Goal: Task Accomplishment & Management: Manage account settings

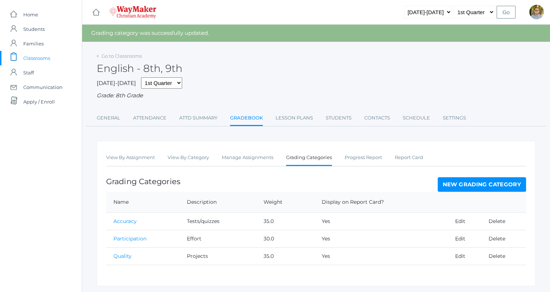
click at [26, 54] on span "Classrooms" at bounding box center [36, 58] width 27 height 15
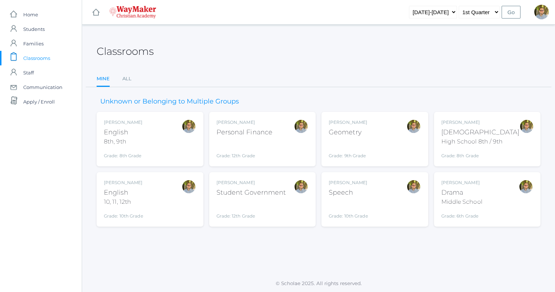
click at [494, 195] on div "Kylen Braileanu Drama Middle School Grade: 6th Grade THEATER" at bounding box center [487, 199] width 92 height 40
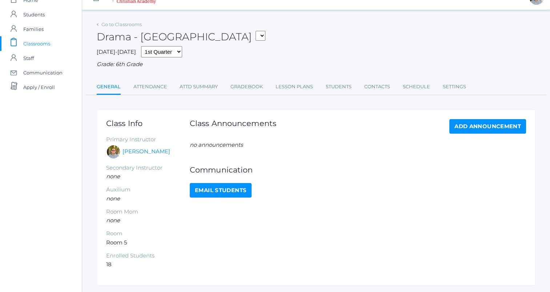
scroll to position [16, 0]
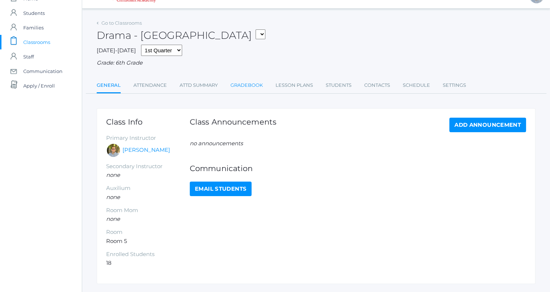
click at [232, 86] on link "Gradebook" at bounding box center [246, 85] width 32 height 15
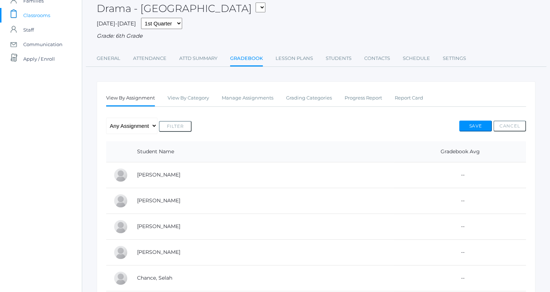
scroll to position [50, 0]
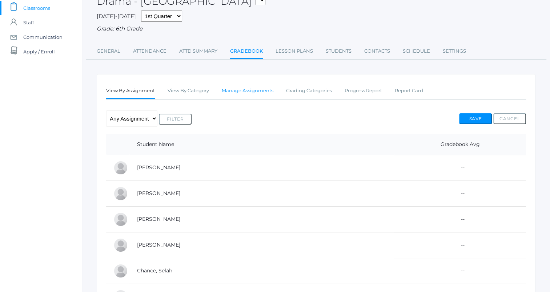
click at [251, 94] on link "Manage Assignments" at bounding box center [248, 91] width 52 height 15
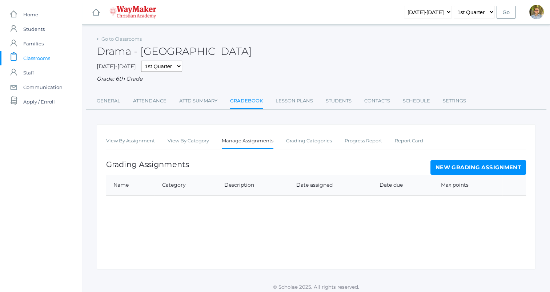
click at [473, 167] on link "New Grading Assignment" at bounding box center [478, 167] width 96 height 15
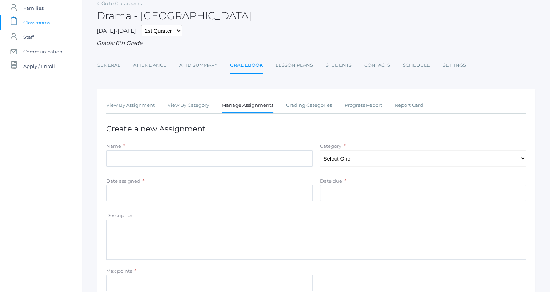
scroll to position [36, 0]
click at [266, 157] on input "Name" at bounding box center [209, 158] width 206 height 16
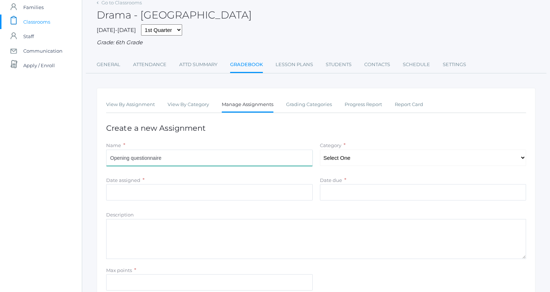
type input "Opening questionnaire"
click at [358, 156] on select "Select One" at bounding box center [423, 158] width 206 height 16
click at [380, 140] on div "View By Assignment View By Category Manage Assignments Grading Categories Progr…" at bounding box center [316, 209] width 438 height 243
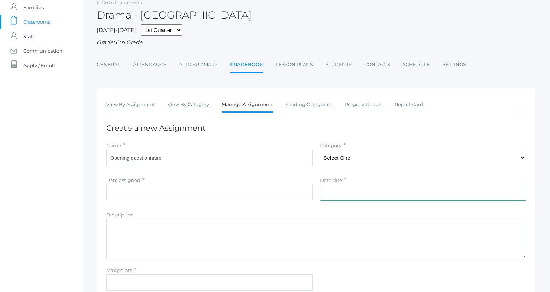
click at [365, 192] on input "Date due" at bounding box center [423, 192] width 206 height 16
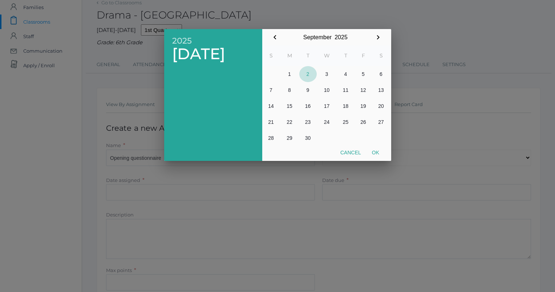
click at [303, 71] on button "2" at bounding box center [307, 74] width 17 height 16
click at [376, 155] on button "Ok" at bounding box center [376, 152] width 18 height 13
type input "2025-09-02"
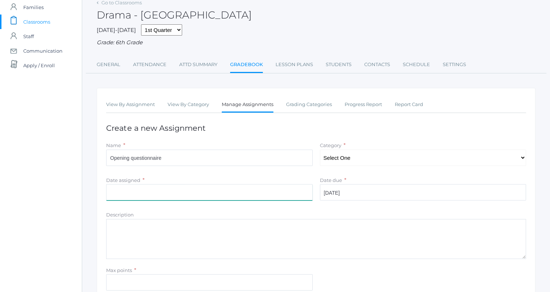
click at [209, 192] on input "Date assigned" at bounding box center [209, 192] width 206 height 16
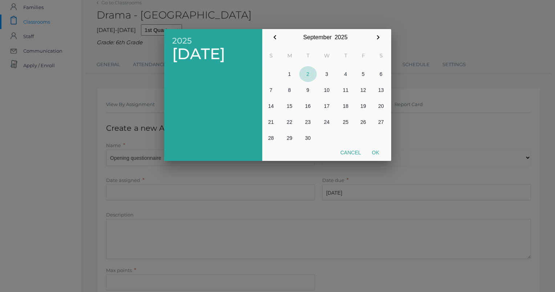
click at [313, 76] on button "2" at bounding box center [307, 74] width 17 height 16
click at [378, 155] on button "Ok" at bounding box center [376, 152] width 18 height 13
type input "[DATE]"
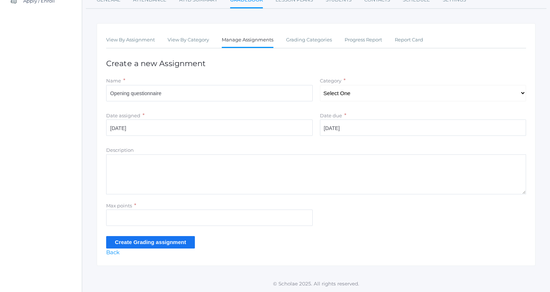
scroll to position [101, 0]
click at [285, 221] on input "Max points" at bounding box center [209, 218] width 206 height 16
type input "5"
click at [185, 238] on input "Create Grading assignment" at bounding box center [150, 242] width 89 height 12
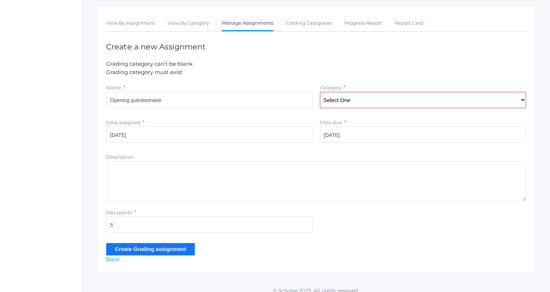
scroll to position [125, 0]
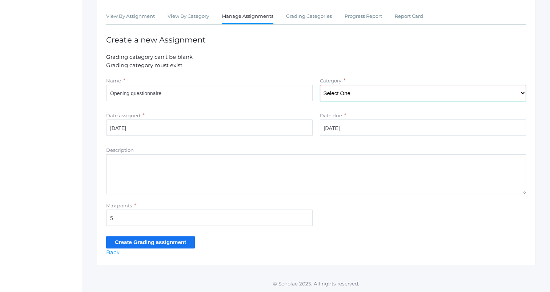
click at [373, 95] on select "Select One" at bounding box center [423, 93] width 206 height 16
click at [365, 71] on form "Grading category can't be blank Grading category must exist Name * Opening ques…" at bounding box center [316, 150] width 420 height 195
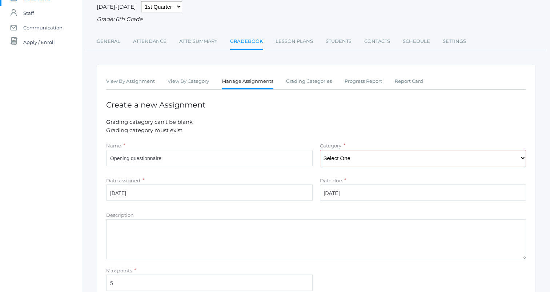
scroll to position [53, 0]
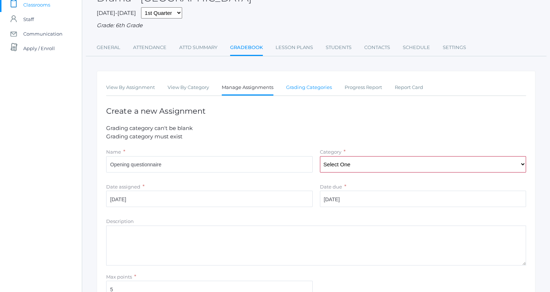
click at [316, 92] on link "Grading Categories" at bounding box center [309, 87] width 46 height 15
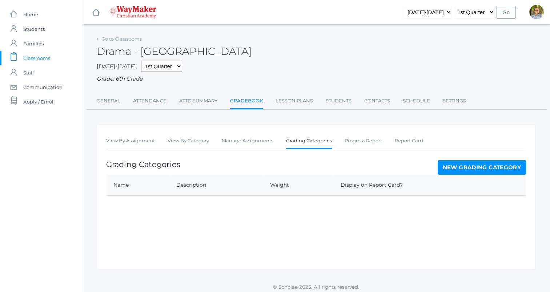
click at [462, 170] on link "New Grading Category" at bounding box center [481, 167] width 89 height 15
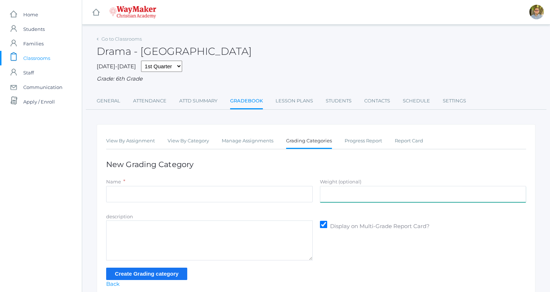
click at [386, 195] on input "Weight (optional)" at bounding box center [423, 194] width 206 height 16
type input "100"
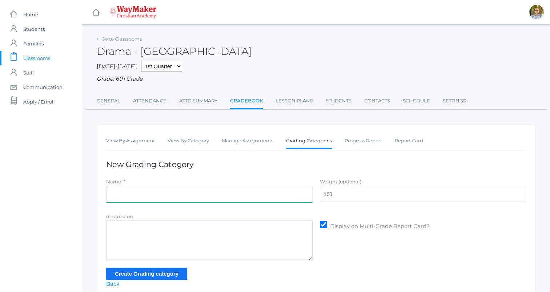
click at [238, 197] on input "Name" at bounding box center [209, 194] width 206 height 16
type input "Participation"
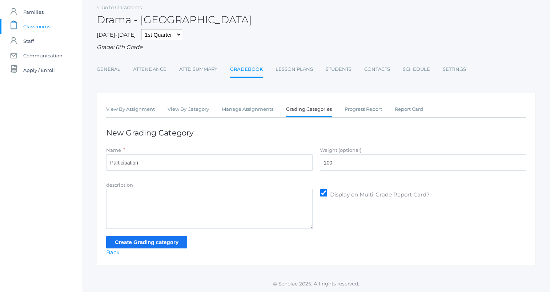
click at [176, 242] on input "Create Grading category" at bounding box center [146, 242] width 81 height 12
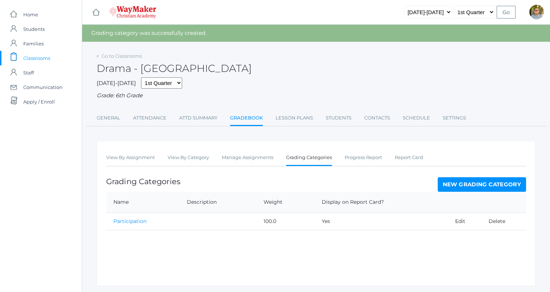
click at [242, 166] on div "View By Assignment View By Category Manage Assignments Grading Categories Progr…" at bounding box center [316, 158] width 420 height 16
click at [242, 163] on link "Manage Assignments" at bounding box center [248, 157] width 52 height 15
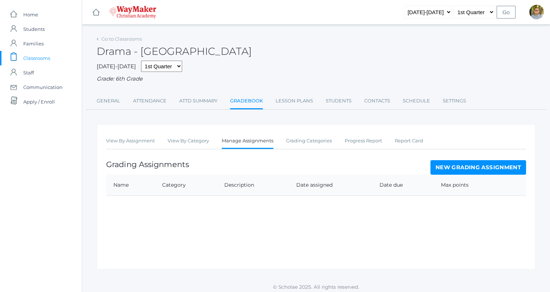
click at [482, 167] on link "New Grading Assignment" at bounding box center [478, 167] width 96 height 15
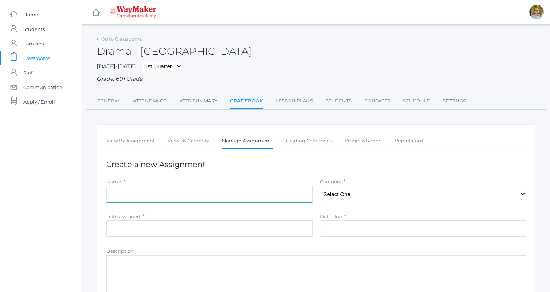
click at [262, 195] on input "Name" at bounding box center [209, 194] width 206 height 16
type input "Opening questionnaire"
type input "[DATE]"
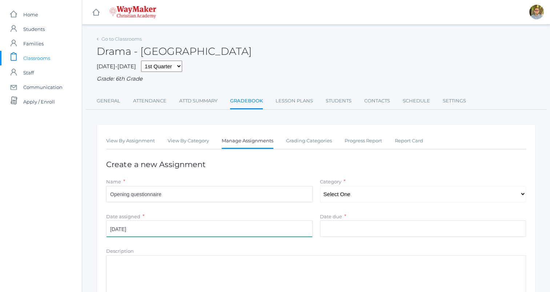
type input "[DATE]"
type input "5"
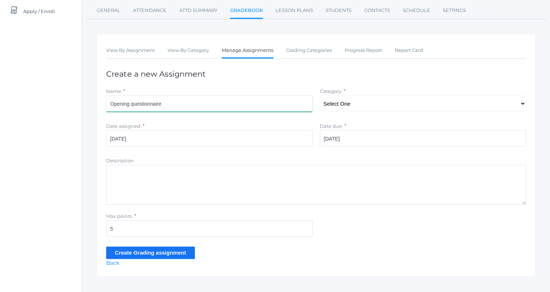
scroll to position [92, 0]
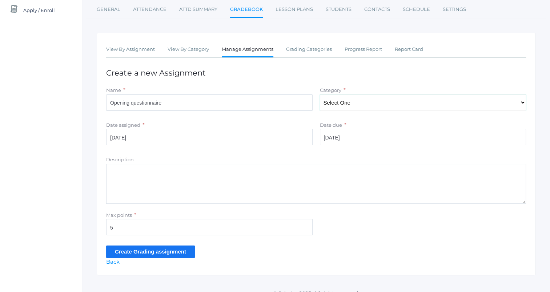
click at [365, 99] on select "Select One Participation" at bounding box center [423, 102] width 206 height 16
select select "1112"
click at [320, 94] on select "Select One Participation" at bounding box center [423, 102] width 206 height 16
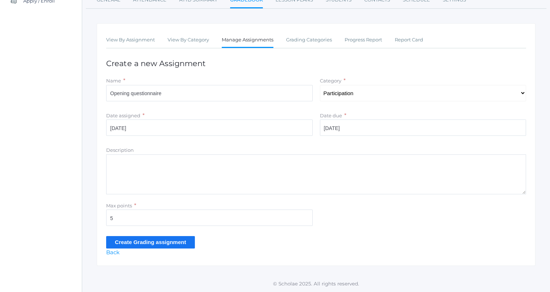
click at [171, 243] on input "Create Grading assignment" at bounding box center [150, 242] width 89 height 12
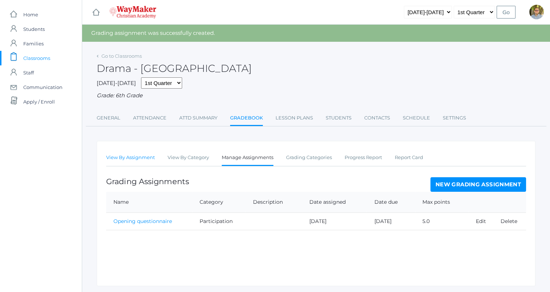
click at [125, 160] on link "View By Assignment" at bounding box center [130, 157] width 49 height 15
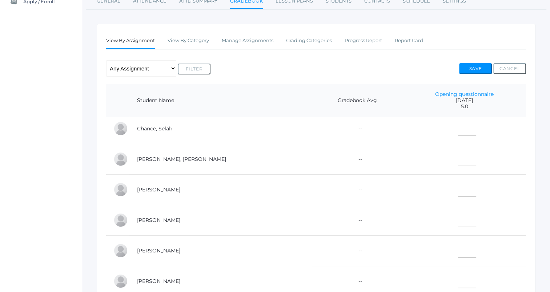
scroll to position [121, 0]
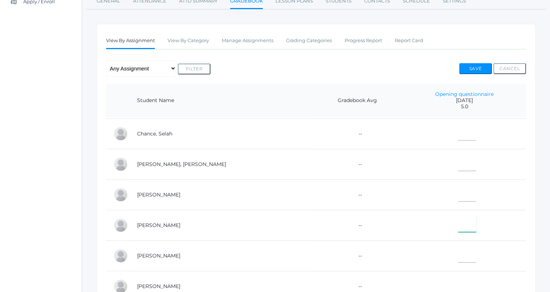
click at [458, 225] on input"] "text" at bounding box center [467, 224] width 18 height 16
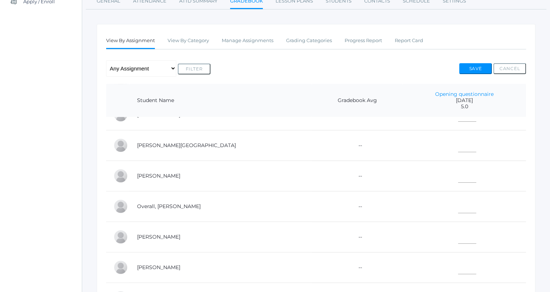
scroll to position [296, 0]
type input"] "5"
click at [458, 258] on input"] "text" at bounding box center [467, 266] width 18 height 16
type input"] "5"
click at [539, 205] on div "Go to Classrooms Drama - Middle School FINANCE - Personal Finance SG - Student …" at bounding box center [316, 170] width 468 height 472
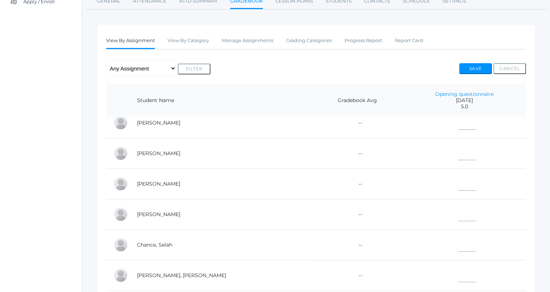
scroll to position [3, 0]
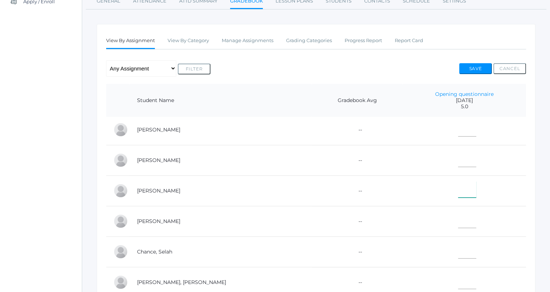
click at [458, 190] on input"] "text" at bounding box center [467, 189] width 18 height 16
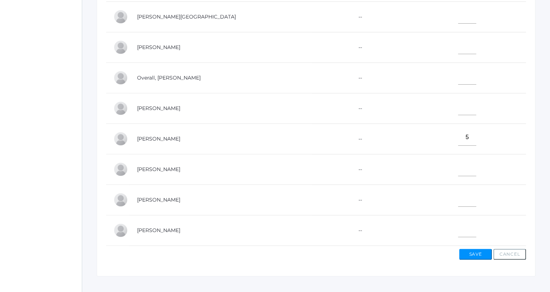
scroll to position [231, 0]
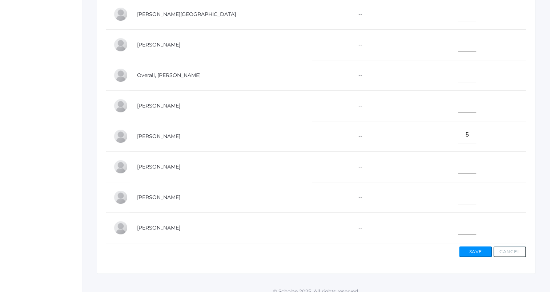
type input"] "5"
click at [458, 222] on input"] "text" at bounding box center [467, 226] width 18 height 16
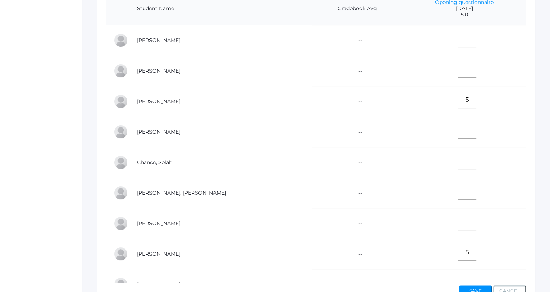
scroll to position [186, 0]
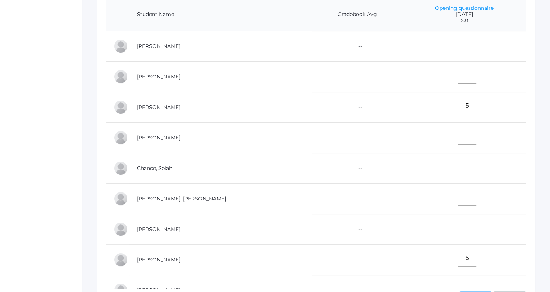
type input"] "5"
click at [458, 44] on input"] "text" at bounding box center [467, 45] width 18 height 16
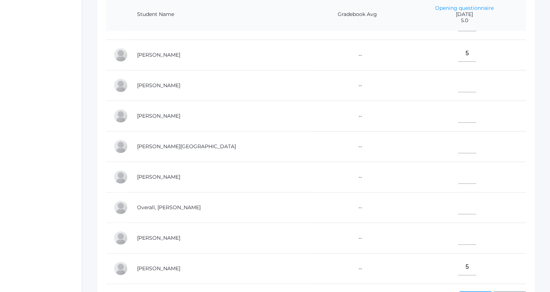
scroll to position [210, 0]
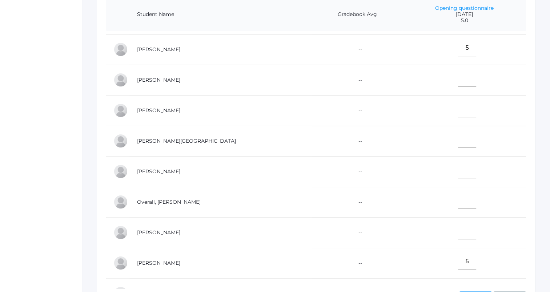
type input"] "5"
click at [458, 109] on input"] "text" at bounding box center [467, 109] width 18 height 16
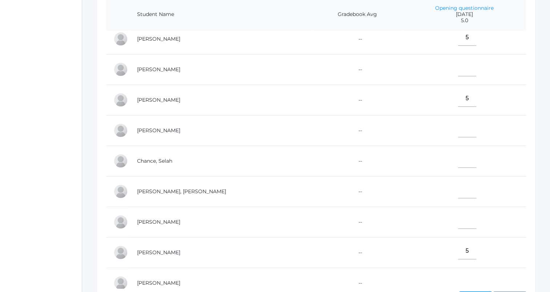
scroll to position [0, 0]
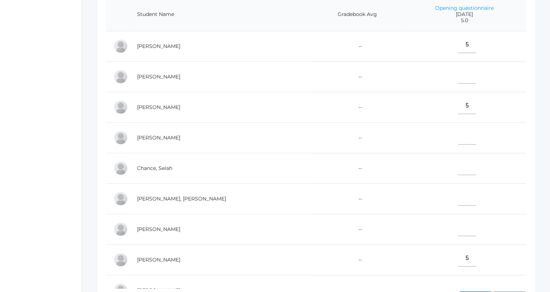
type input"] "5"
click at [458, 81] on input"] "text" at bounding box center [467, 75] width 18 height 16
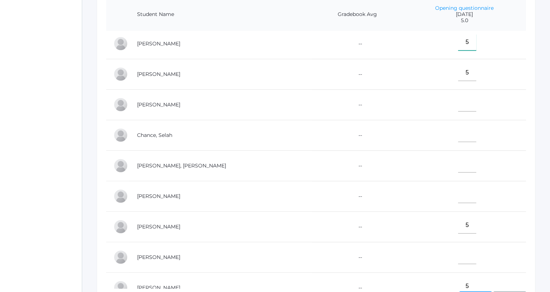
type input"] "5"
click at [458, 166] on input"] "text" at bounding box center [467, 164] width 18 height 16
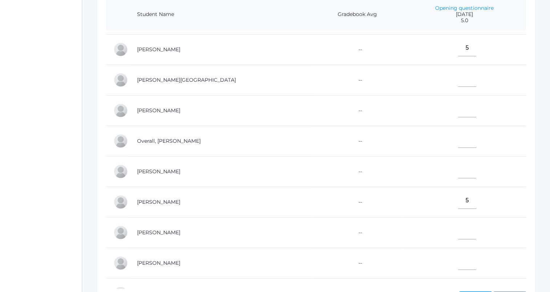
scroll to position [292, 0]
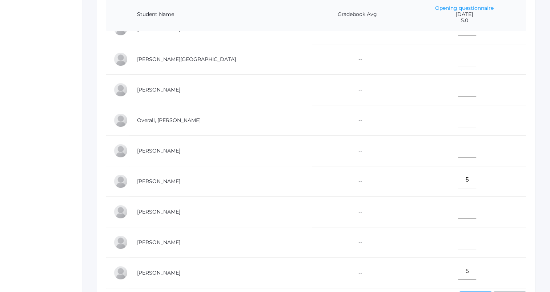
type input"] "5"
click at [458, 154] on input"] "text" at bounding box center [467, 149] width 18 height 16
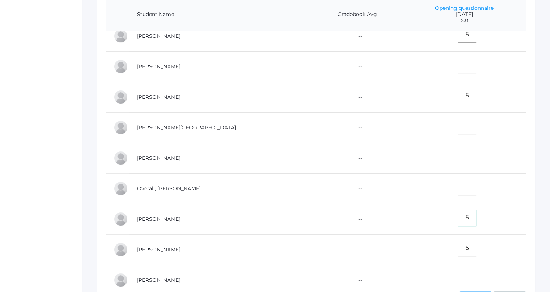
scroll to position [198, 0]
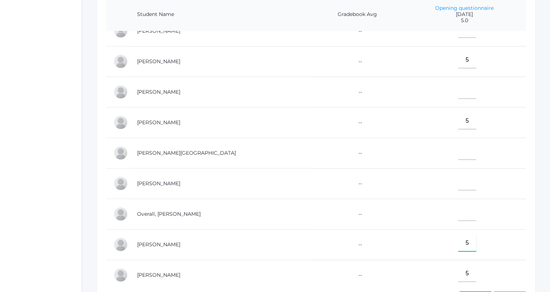
type input"] "5"
click at [458, 150] on input"] "text" at bounding box center [467, 151] width 18 height 16
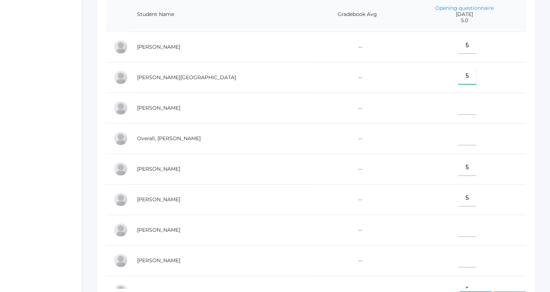
scroll to position [296, 0]
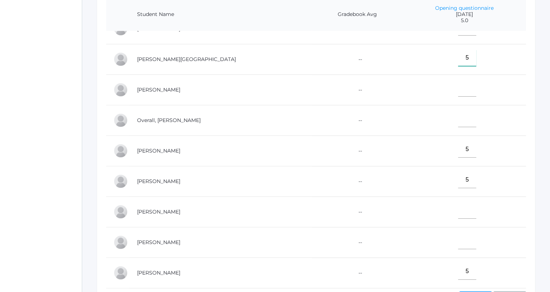
type input"] "5"
click at [458, 235] on input"] "text" at bounding box center [467, 241] width 18 height 16
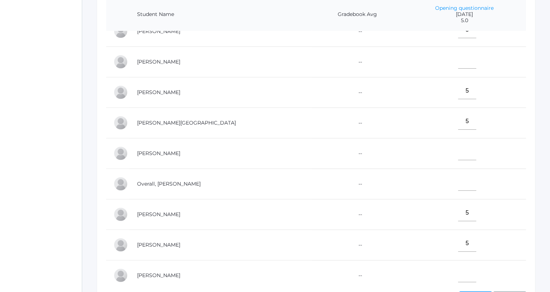
scroll to position [228, 0]
type input"] "5"
click at [458, 151] on input"] "text" at bounding box center [467, 152] width 18 height 16
type input"] "5"
click at [458, 183] on input"] "text" at bounding box center [467, 183] width 18 height 16
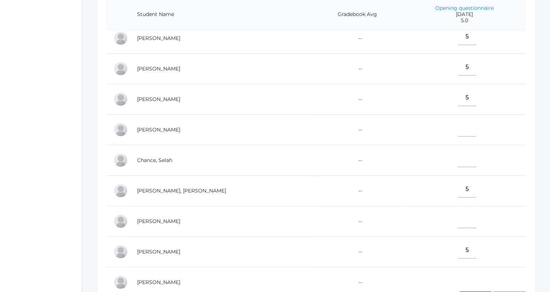
scroll to position [6, 0]
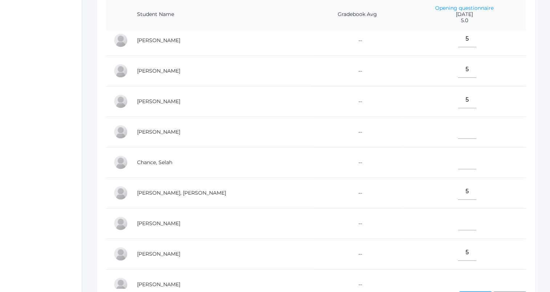
type input"] "5"
click at [458, 166] on input"] "text" at bounding box center [467, 161] width 18 height 16
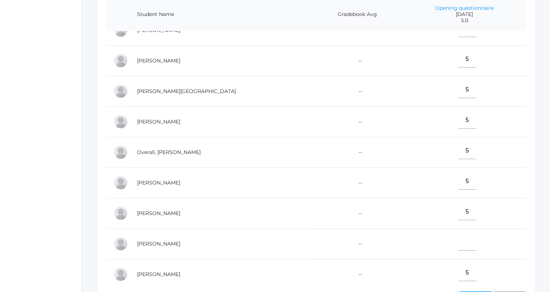
scroll to position [296, 0]
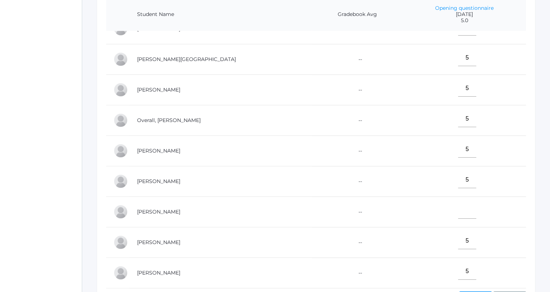
type input"] "5"
click at [458, 205] on input"] "text" at bounding box center [467, 210] width 18 height 16
type input"] "5"
click at [546, 139] on div "Go to Classrooms Drama - Middle School FINANCE - Personal Finance SG - Student …" at bounding box center [316, 83] width 468 height 472
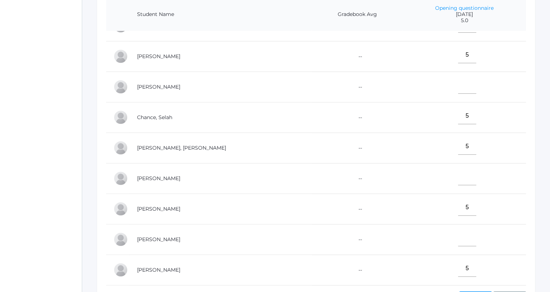
scroll to position [50, 0]
click at [458, 180] on input"] "text" at bounding box center [467, 177] width 18 height 16
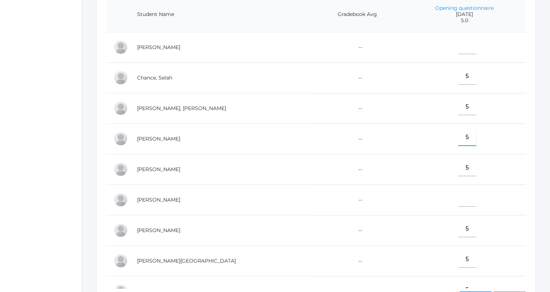
scroll to position [91, 0]
type input"] "5"
click at [458, 196] on input"] "text" at bounding box center [467, 198] width 18 height 16
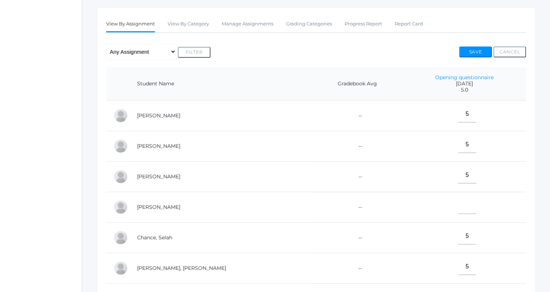
scroll to position [116, 0]
type input"] "5"
click at [458, 206] on input"] "text" at bounding box center [467, 207] width 18 height 16
type input"] "E"
click at [365, 65] on div "View By Assignment View By Category Manage Assignments Grading Categories Progr…" at bounding box center [316, 198] width 438 height 381
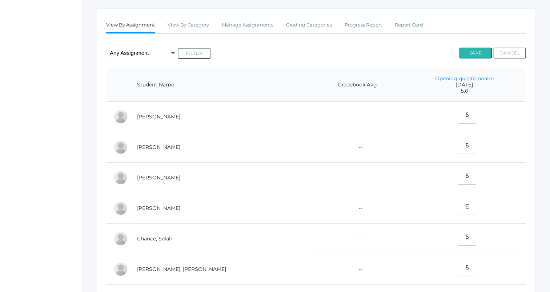
click at [466, 57] on button "Save" at bounding box center [475, 53] width 33 height 11
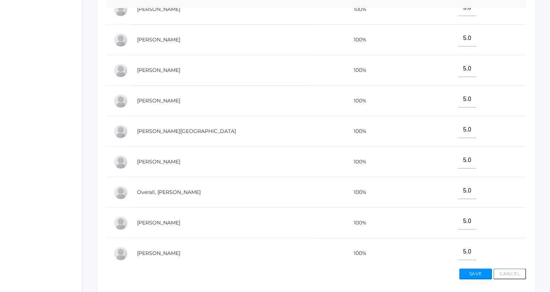
scroll to position [229, 0]
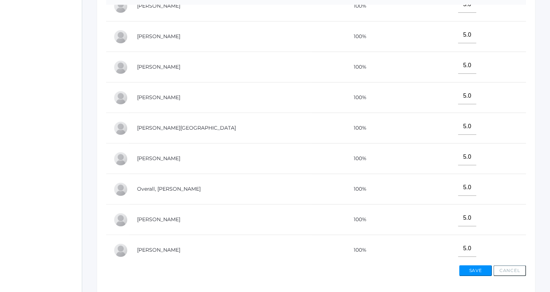
click at [423, 146] on td "5.0" at bounding box center [463, 158] width 123 height 31
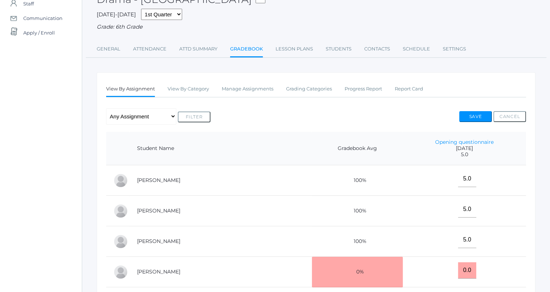
scroll to position [64, 0]
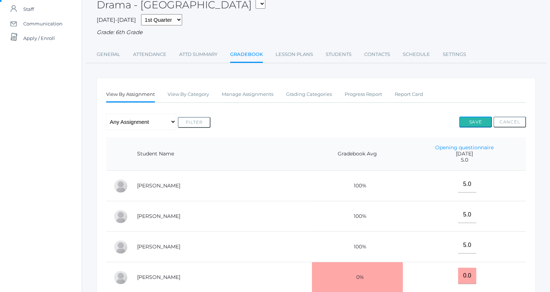
click at [469, 123] on button "Save" at bounding box center [475, 122] width 33 height 11
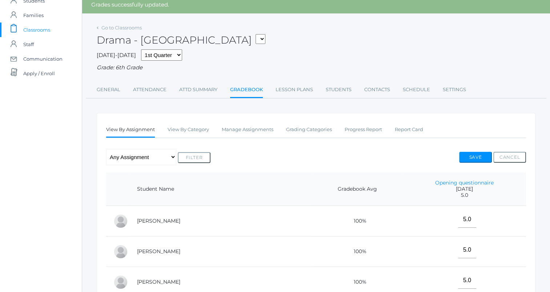
scroll to position [28, 0]
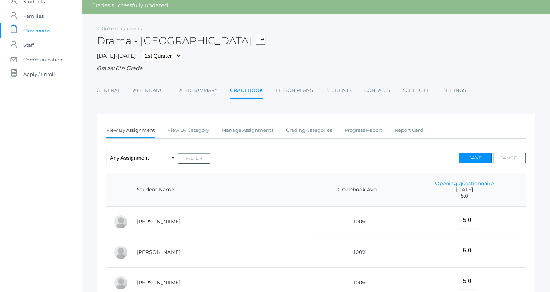
click at [32, 27] on span "Classrooms" at bounding box center [36, 30] width 27 height 15
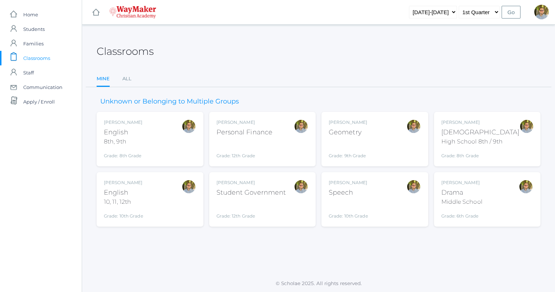
click at [391, 70] on div "Classrooms Mine All Mine All" at bounding box center [319, 60] width 444 height 53
click at [494, 141] on div "High School 8th / 9th" at bounding box center [480, 141] width 78 height 9
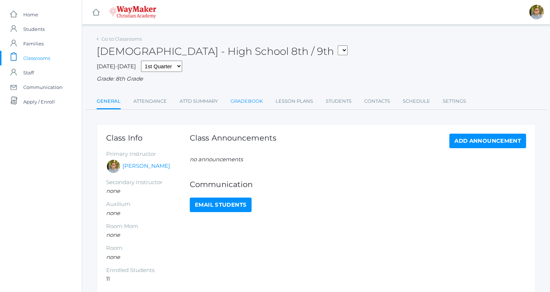
click at [247, 99] on link "Gradebook" at bounding box center [246, 101] width 32 height 15
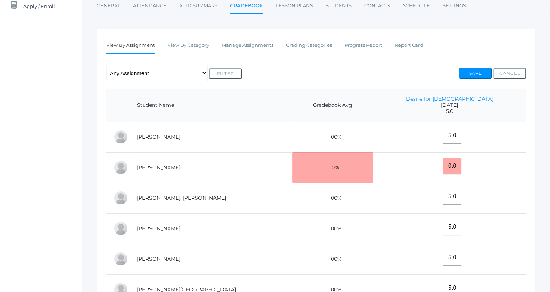
scroll to position [97, 0]
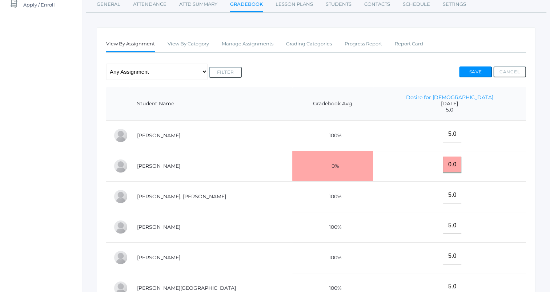
click at [461, 165] on input "0.0" at bounding box center [452, 165] width 18 height 16
type input "0"
click at [483, 74] on button "Save" at bounding box center [475, 71] width 33 height 11
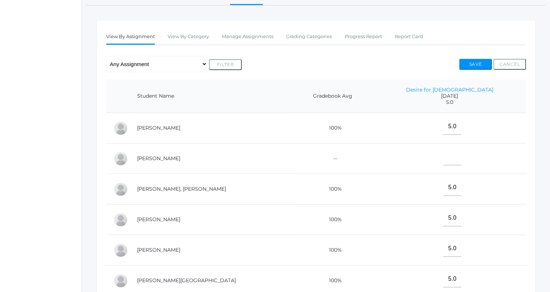
scroll to position [122, 0]
click at [473, 66] on button "Save" at bounding box center [475, 63] width 33 height 11
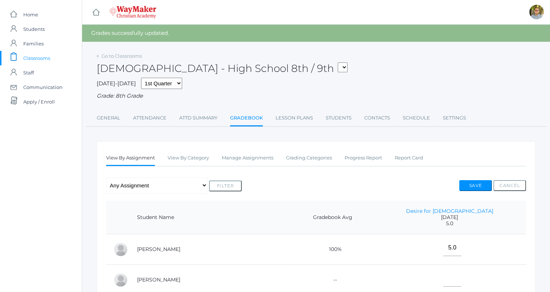
click at [37, 58] on span "Classrooms" at bounding box center [36, 58] width 27 height 15
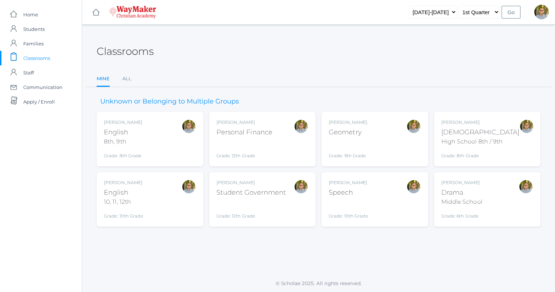
click at [486, 133] on div "[DEMOGRAPHIC_DATA]" at bounding box center [480, 133] width 78 height 10
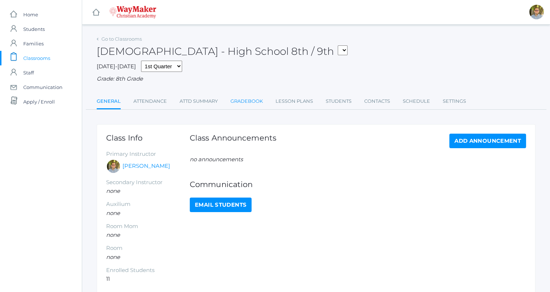
click at [248, 94] on link "Gradebook" at bounding box center [246, 101] width 32 height 15
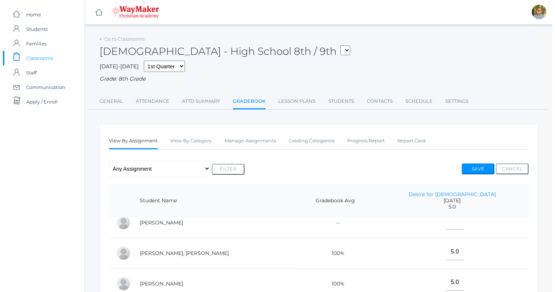
scroll to position [41, 0]
click at [35, 59] on span "Classrooms" at bounding box center [36, 58] width 27 height 15
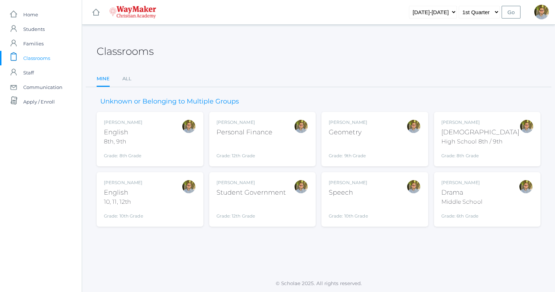
click at [149, 120] on div "Kylen Braileanu English 8th, 9th Grade: 8th Grade 08ENGLISH" at bounding box center [150, 139] width 92 height 40
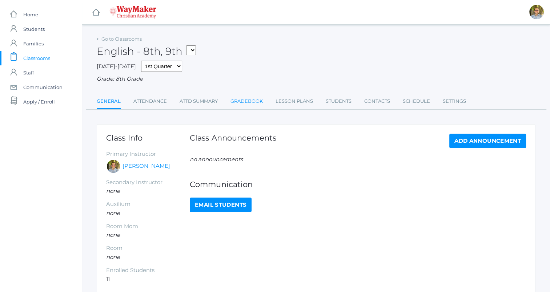
click at [260, 101] on link "Gradebook" at bounding box center [246, 101] width 32 height 15
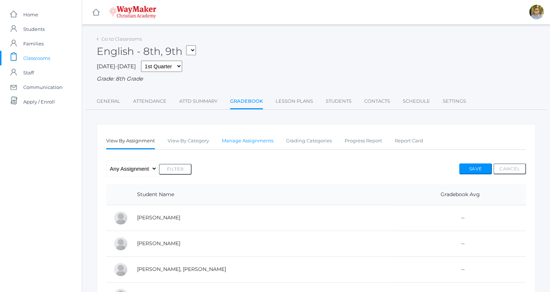
click at [246, 138] on link "Manage Assignments" at bounding box center [248, 141] width 52 height 15
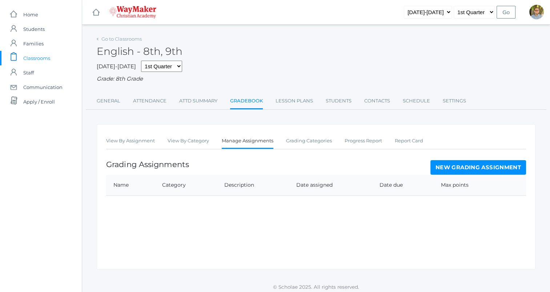
click at [159, 138] on ul "View By Assignment View By Category Manage Assignments Grading Categories Progr…" at bounding box center [316, 142] width 420 height 16
click at [144, 144] on link "View By Assignment" at bounding box center [130, 141] width 49 height 15
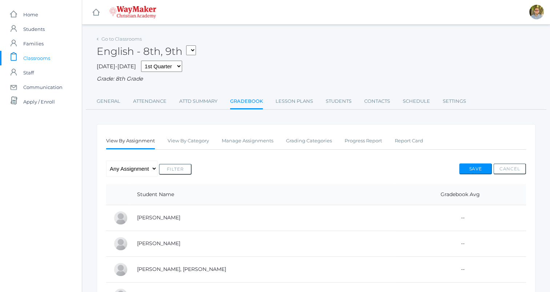
click at [39, 57] on span "Classrooms" at bounding box center [36, 58] width 27 height 15
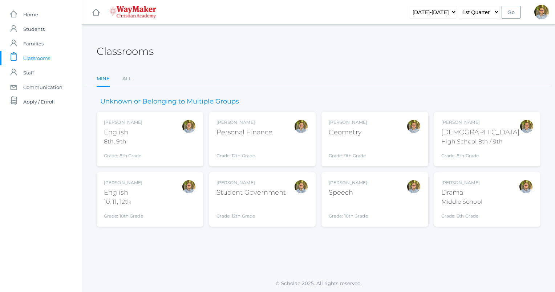
click at [156, 194] on div "[PERSON_NAME] English 10, 11, 12th Grade: 10th Grade HSENGLISH" at bounding box center [150, 199] width 92 height 40
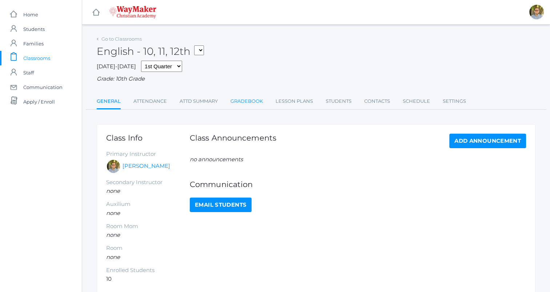
click at [243, 100] on link "Gradebook" at bounding box center [246, 101] width 32 height 15
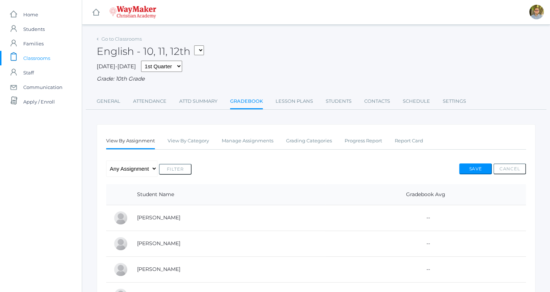
click at [47, 64] on span "Classrooms" at bounding box center [36, 58] width 27 height 15
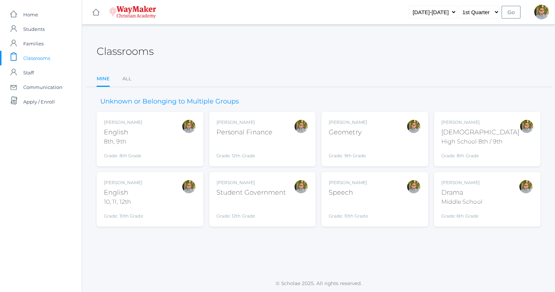
click at [481, 201] on div "Middle School" at bounding box center [461, 202] width 41 height 9
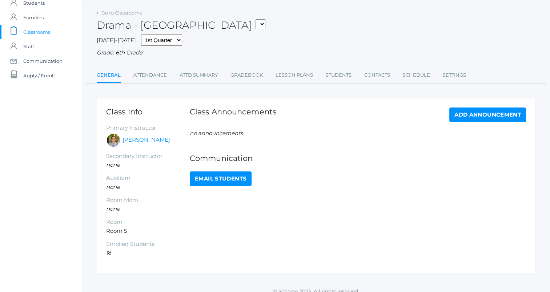
scroll to position [34, 0]
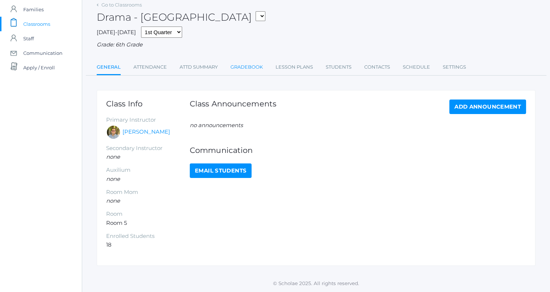
click at [236, 71] on link "Gradebook" at bounding box center [246, 67] width 32 height 15
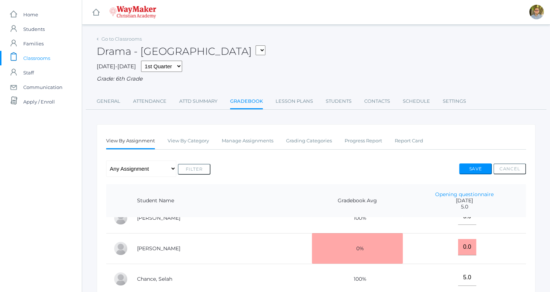
scroll to position [76, 0]
click at [458, 250] on input "0.0" at bounding box center [467, 246] width 18 height 16
type input "0"
click at [478, 164] on button "Save" at bounding box center [475, 168] width 33 height 11
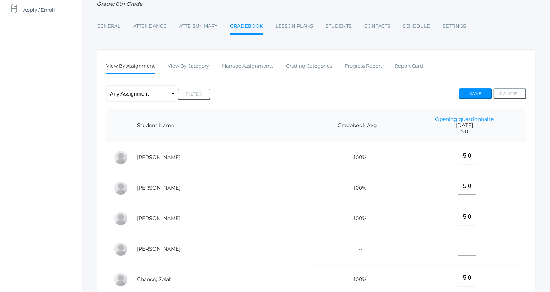
scroll to position [81, 0]
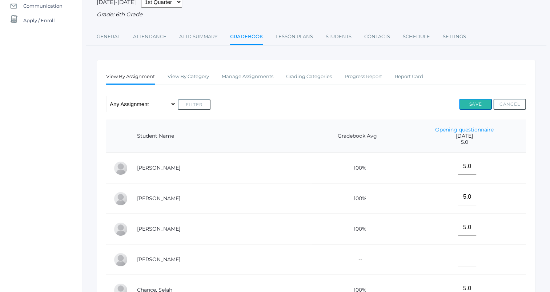
click at [459, 103] on button "Save" at bounding box center [475, 104] width 33 height 11
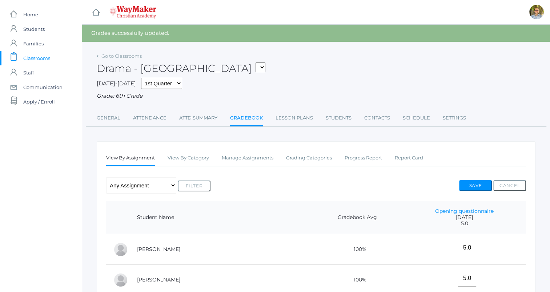
click at [35, 57] on span "Classrooms" at bounding box center [36, 58] width 27 height 15
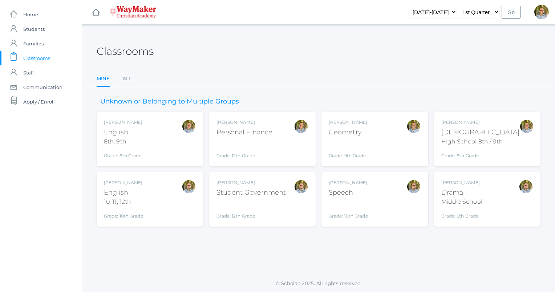
click at [161, 140] on div "[PERSON_NAME] [DEMOGRAPHIC_DATA] 8th, 9th Grade: 8th Grade 08ENGLISH" at bounding box center [150, 139] width 92 height 40
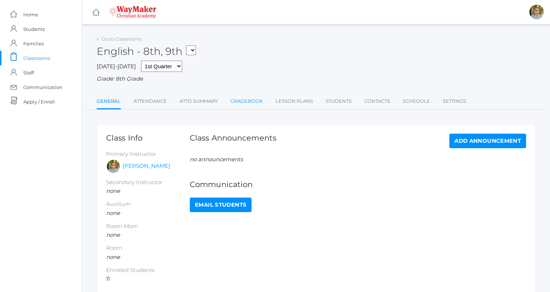
click at [232, 103] on link "Gradebook" at bounding box center [246, 101] width 32 height 15
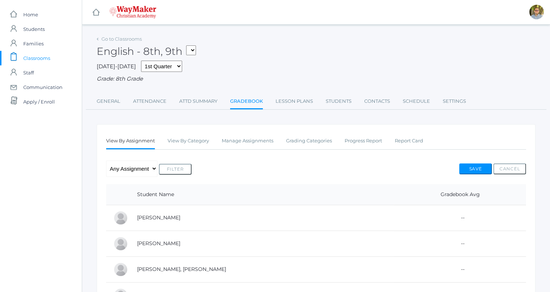
click at [35, 57] on span "Classrooms" at bounding box center [36, 58] width 27 height 15
